Goal: Navigation & Orientation: Find specific page/section

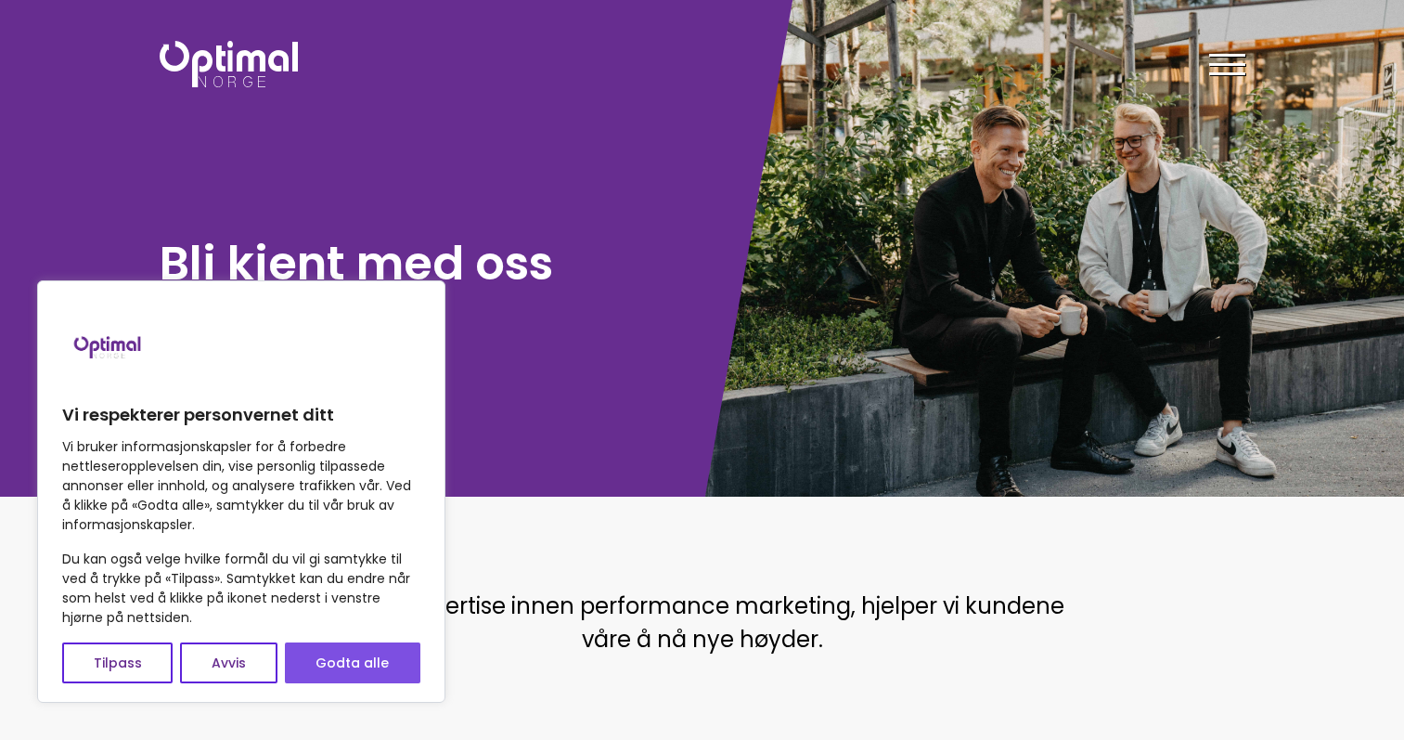
click at [410, 670] on button "Godta alle" at bounding box center [352, 662] width 135 height 41
checkbox input "true"
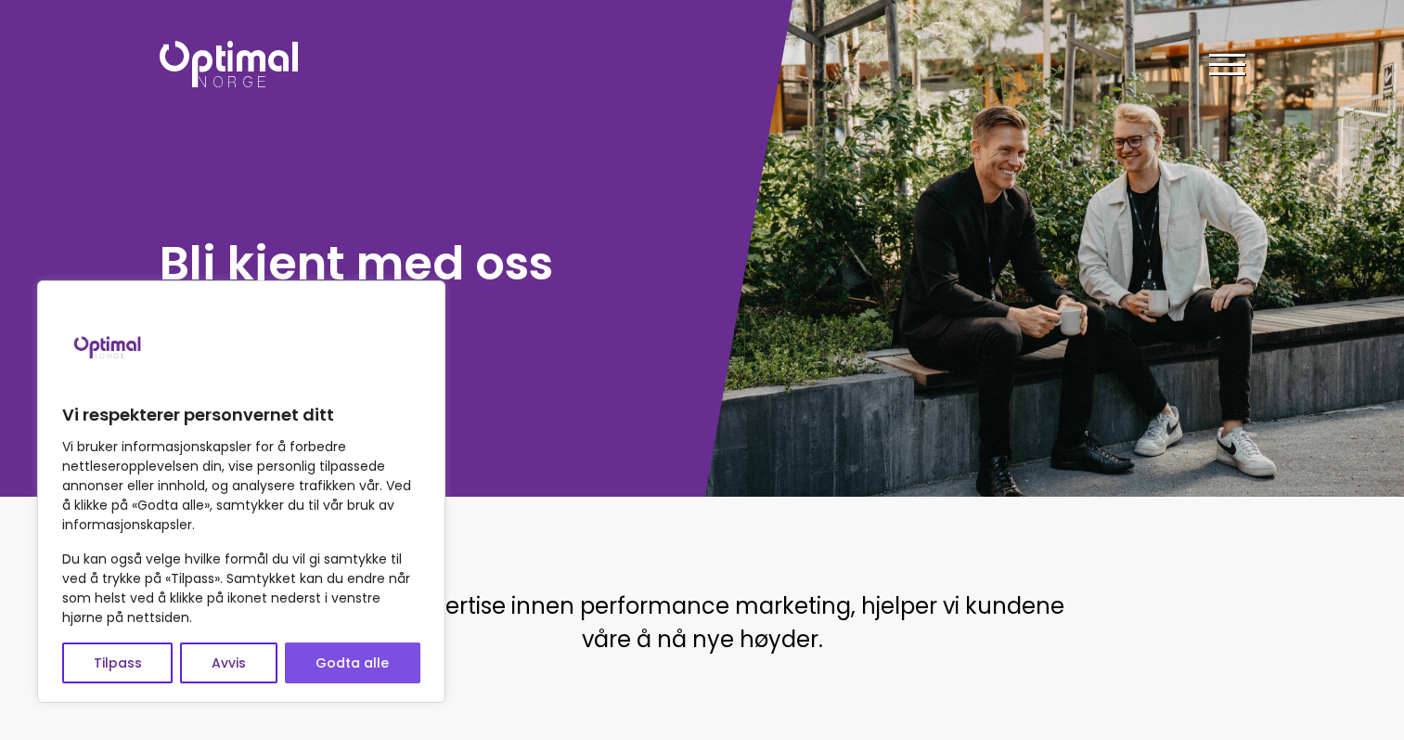
checkbox input "true"
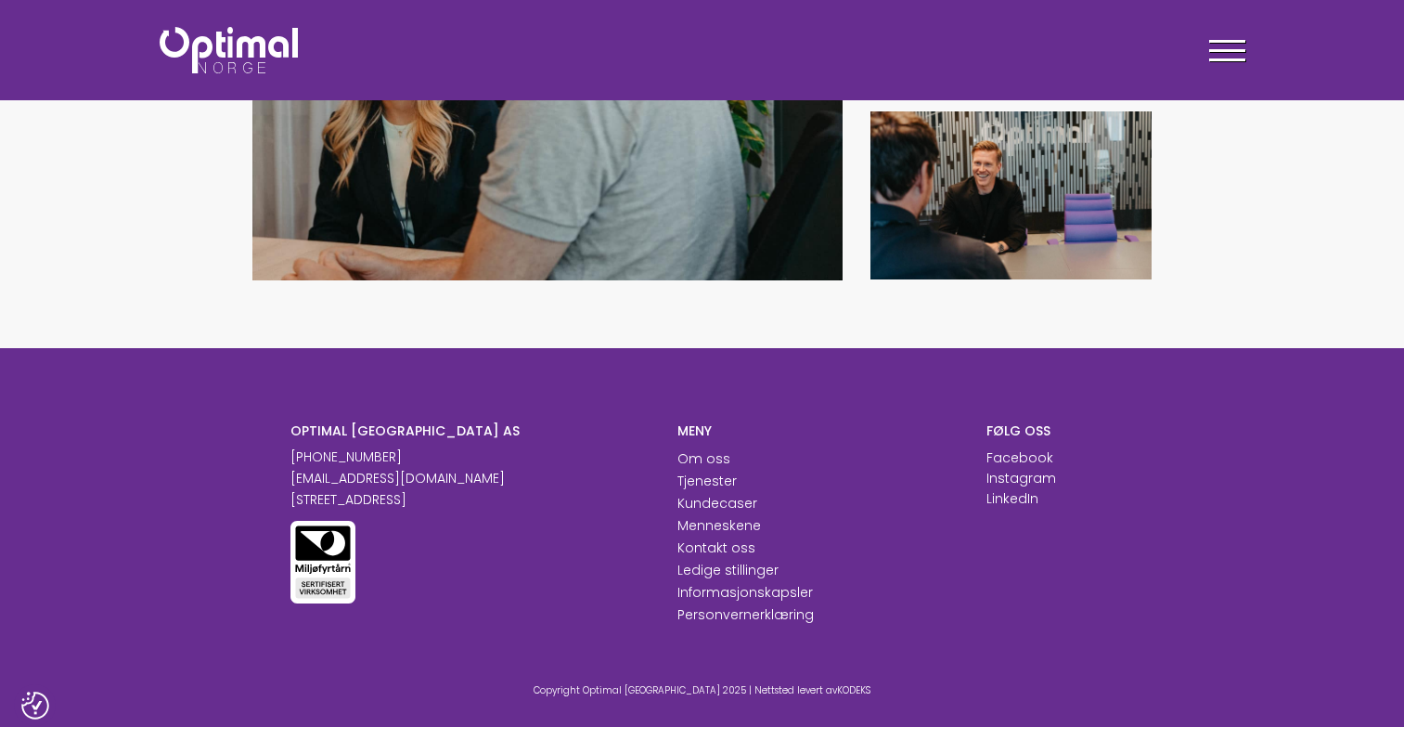
scroll to position [2193, 0]
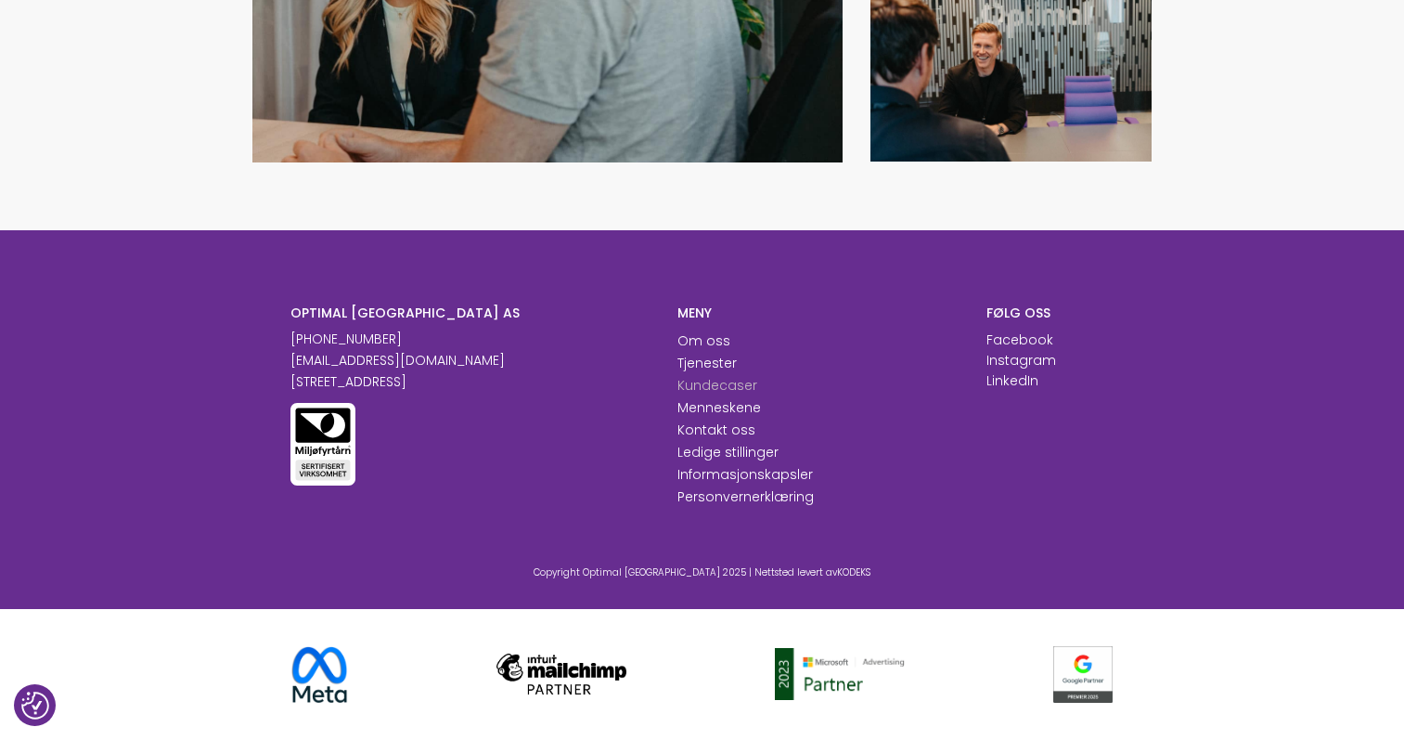
click at [706, 380] on link "Kundecaser" at bounding box center [717, 385] width 80 height 19
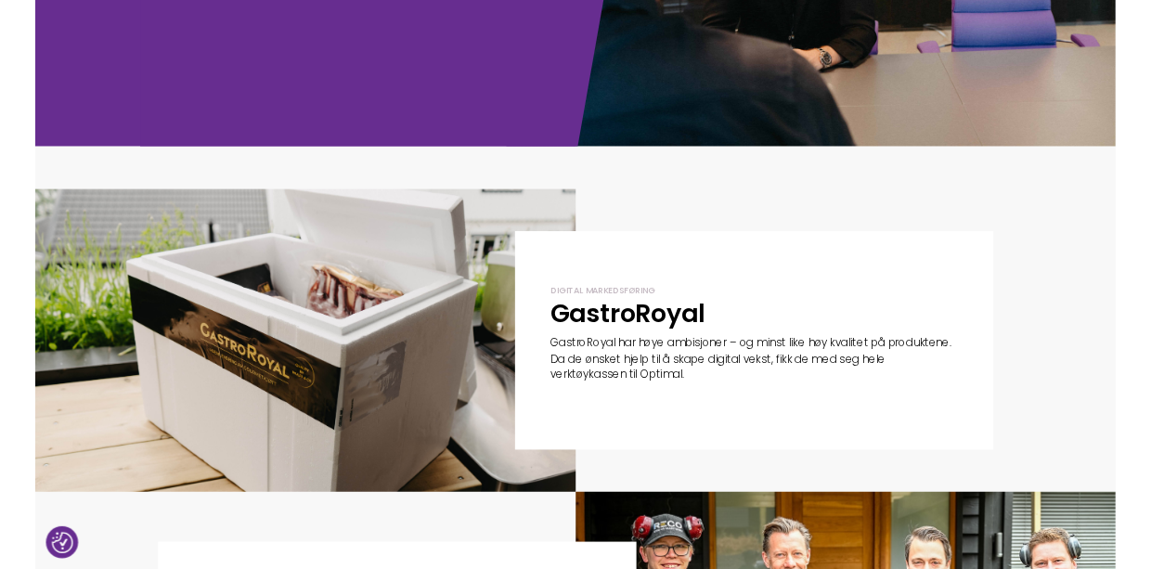
scroll to position [371, 0]
